Goal: Information Seeking & Learning: Learn about a topic

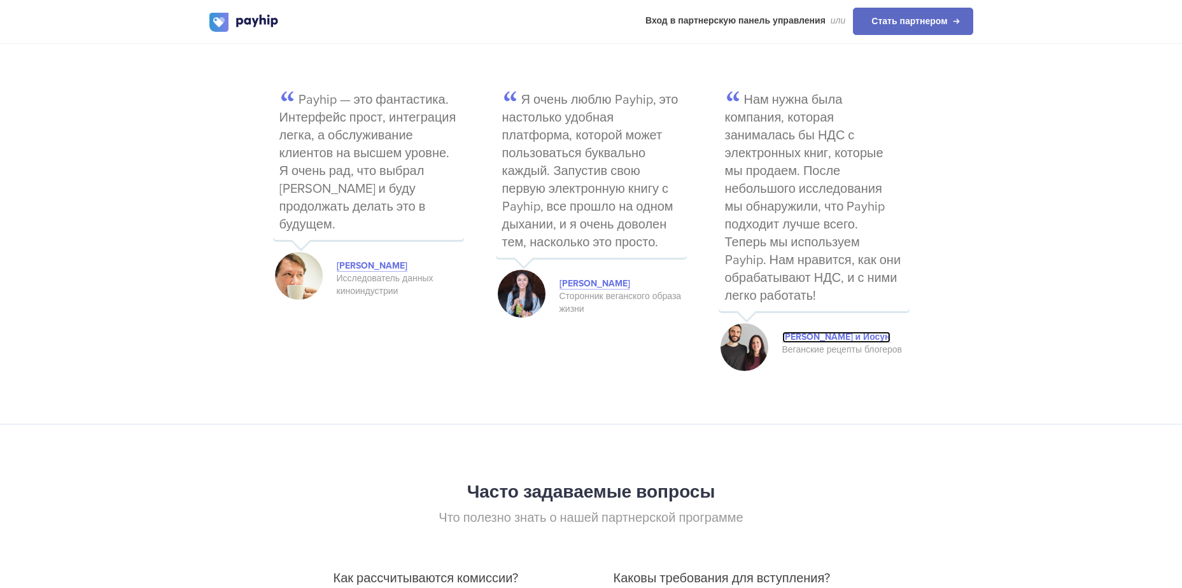
scroll to position [2437, 0]
click at [827, 337] on link "[PERSON_NAME] и Иосун" at bounding box center [836, 337] width 108 height 11
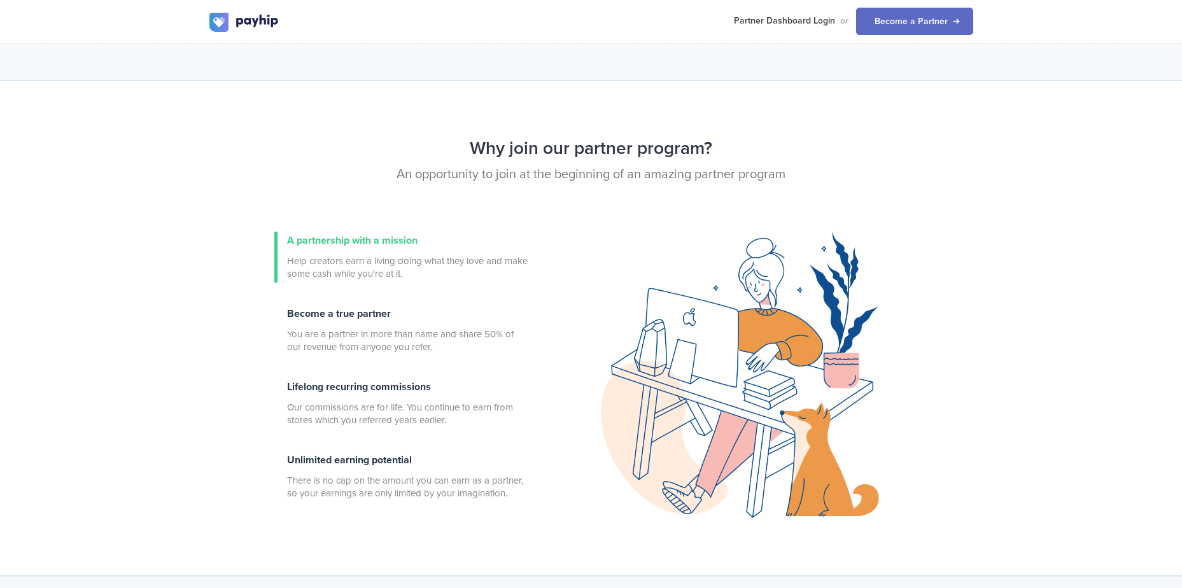
scroll to position [318, 0]
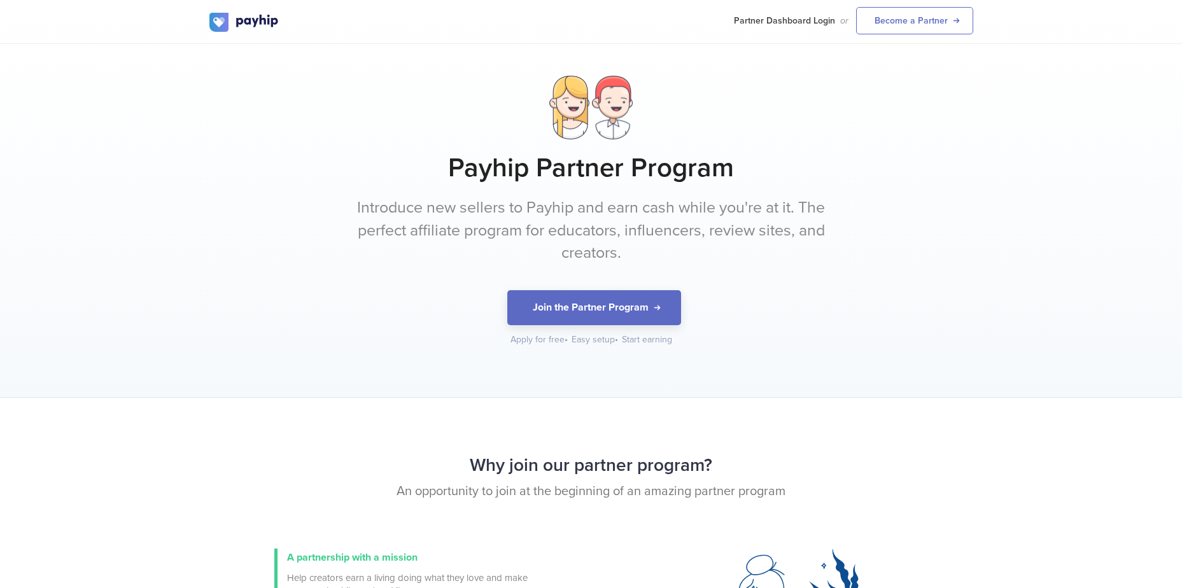
click at [1052, 290] on div "Payhip Partner Program Introduce new sellers to Payhip and earn cash while you'…" at bounding box center [591, 221] width 1182 height 354
click at [255, 27] on img at bounding box center [244, 22] width 70 height 19
